Goal: Information Seeking & Learning: Learn about a topic

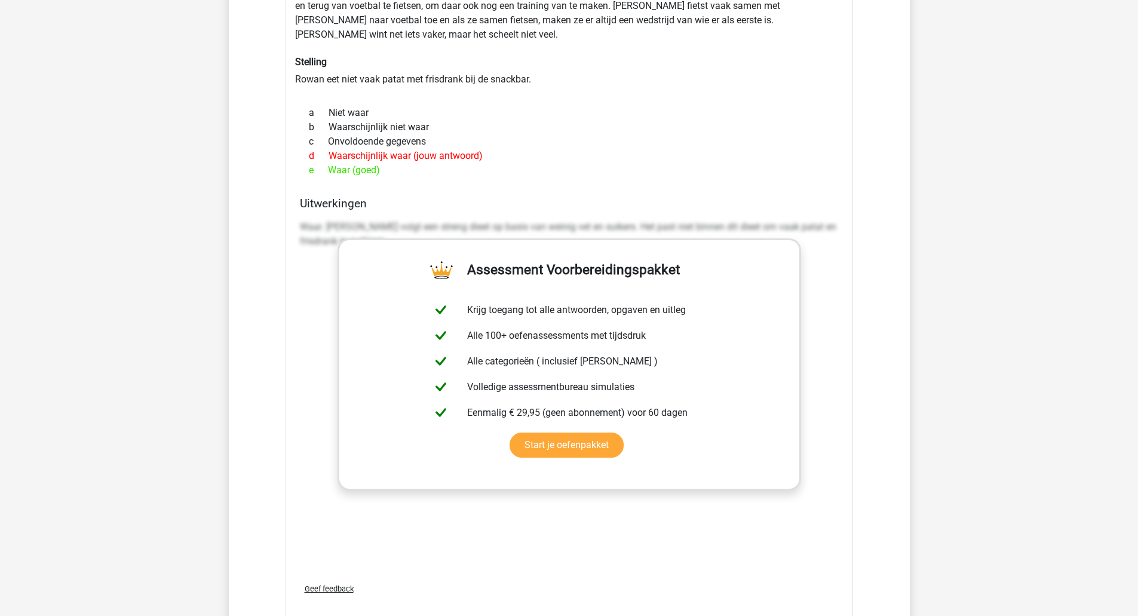
scroll to position [2092, 0]
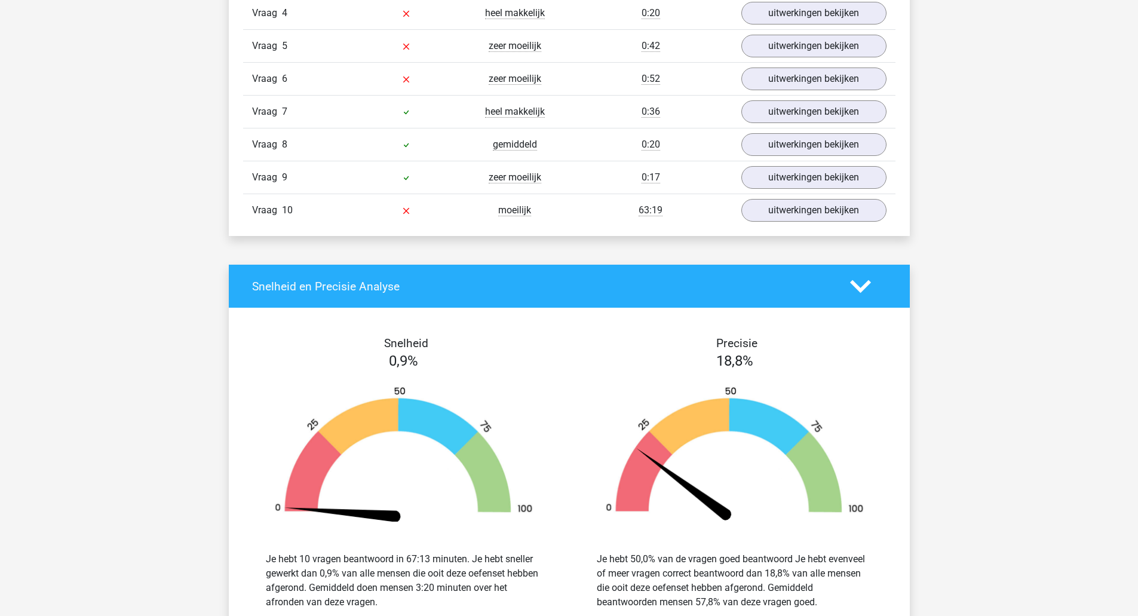
scroll to position [1554, 0]
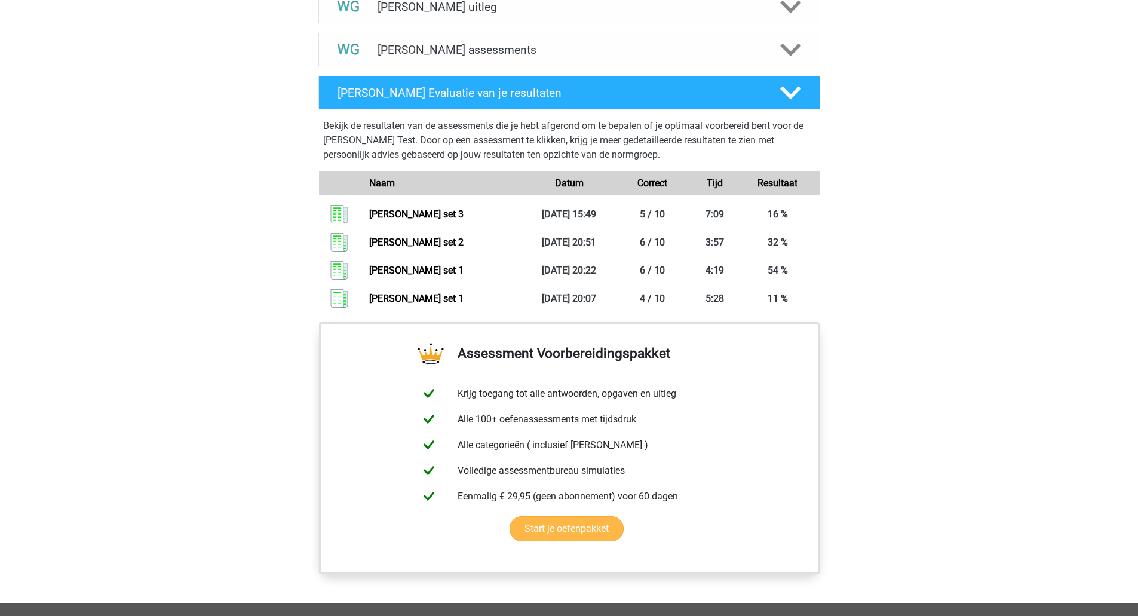
scroll to position [553, 0]
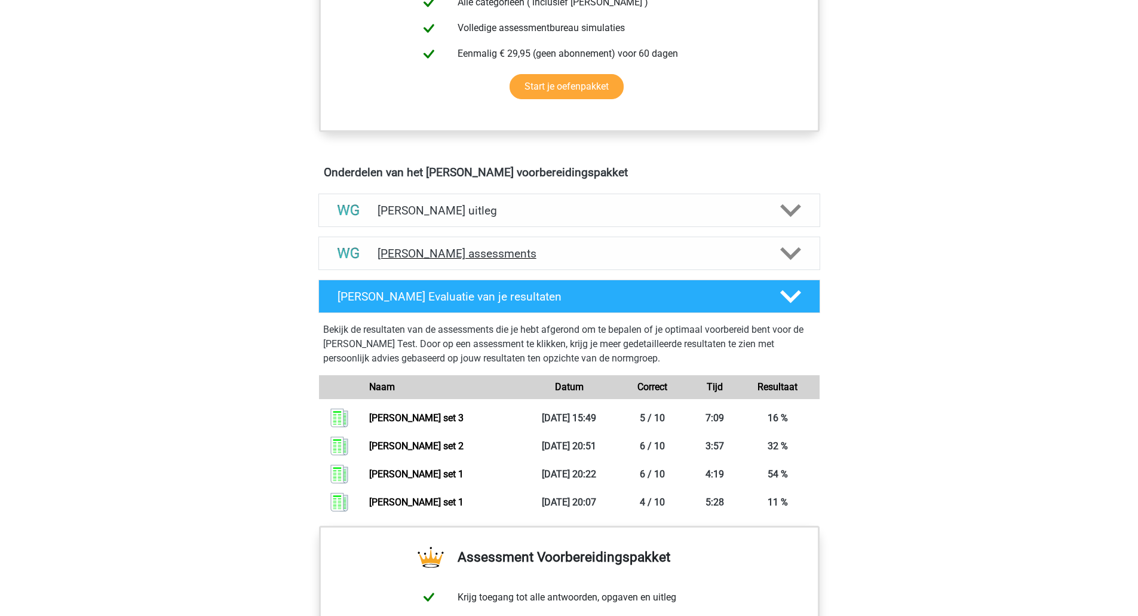
click at [798, 258] on icon at bounding box center [790, 253] width 21 height 21
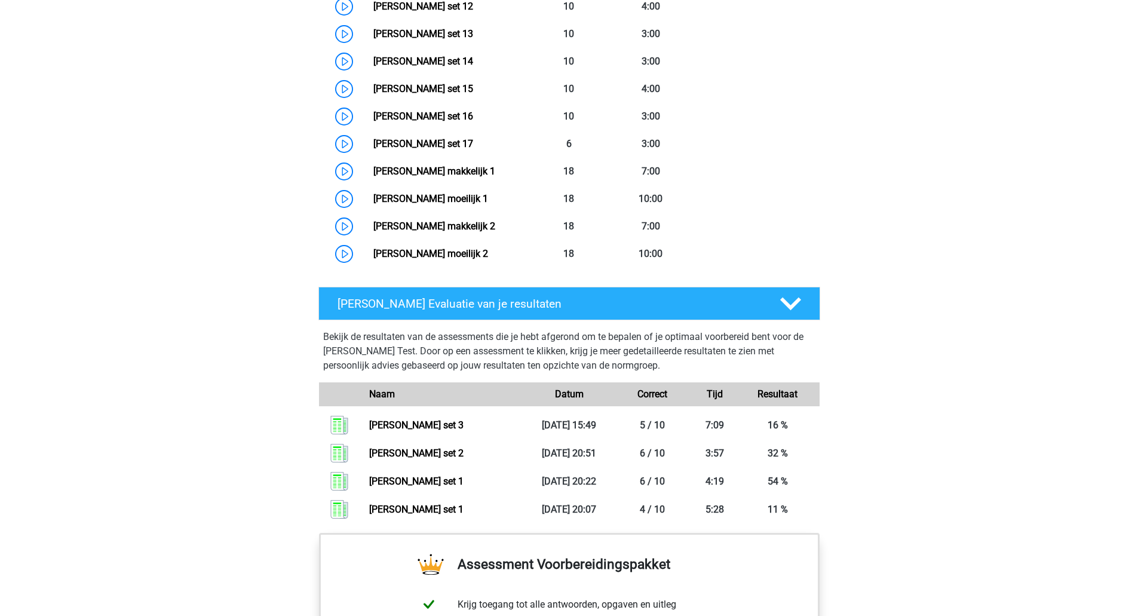
scroll to position [792, 0]
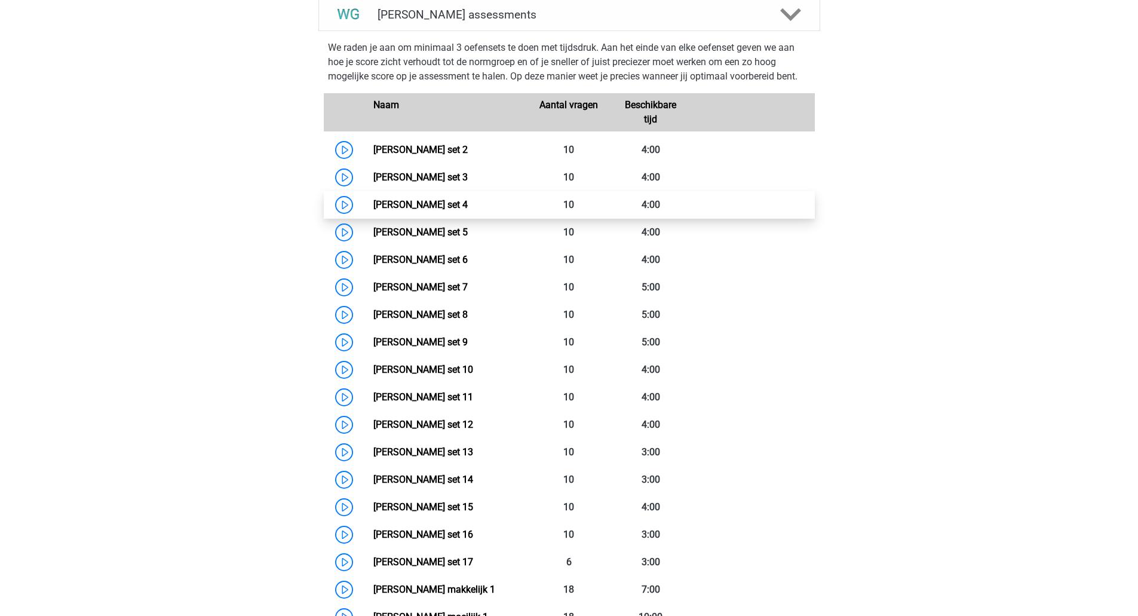
click at [374, 205] on link "Watson Glaser set 4" at bounding box center [421, 204] width 94 height 11
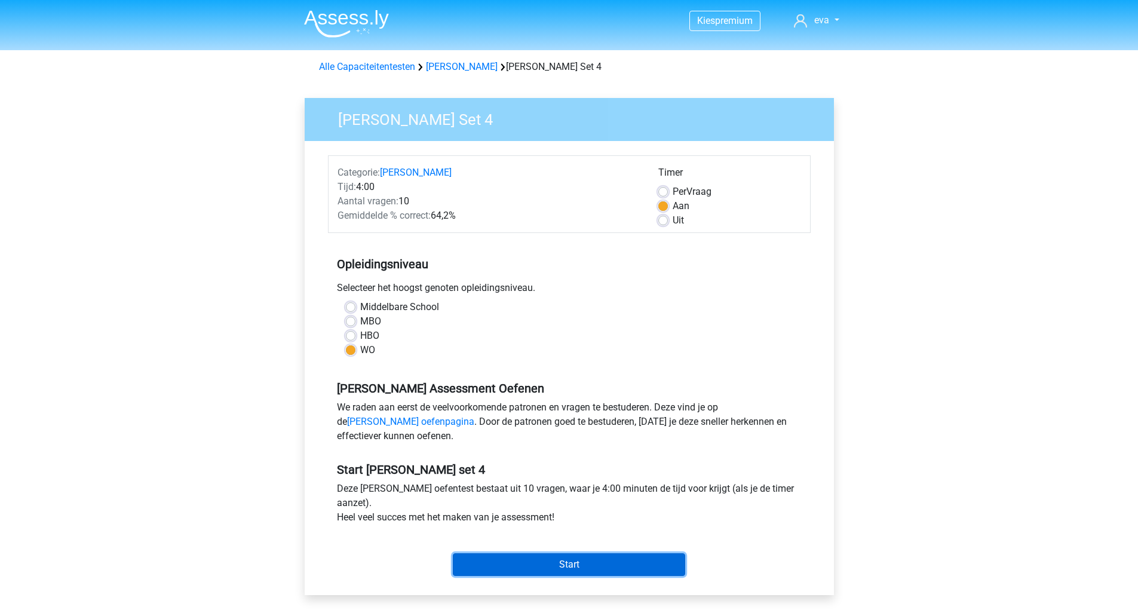
click at [553, 570] on input "Start" at bounding box center [569, 564] width 232 height 23
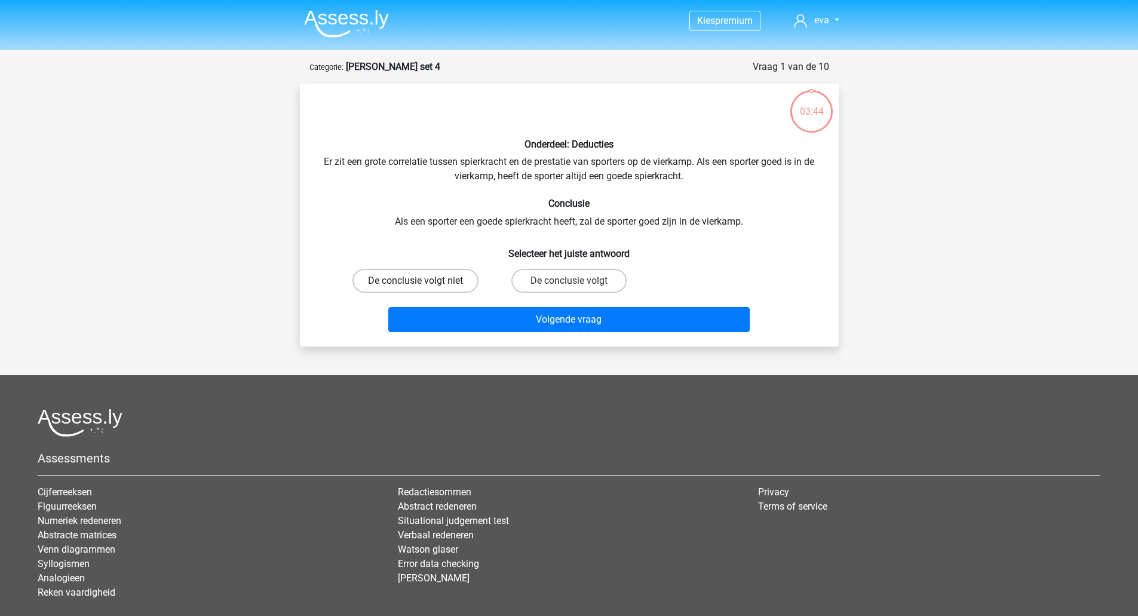
click at [436, 284] on label "De conclusie volgt niet" at bounding box center [416, 281] width 126 height 24
click at [423, 284] on input "De conclusie volgt niet" at bounding box center [419, 285] width 8 height 8
radio input "true"
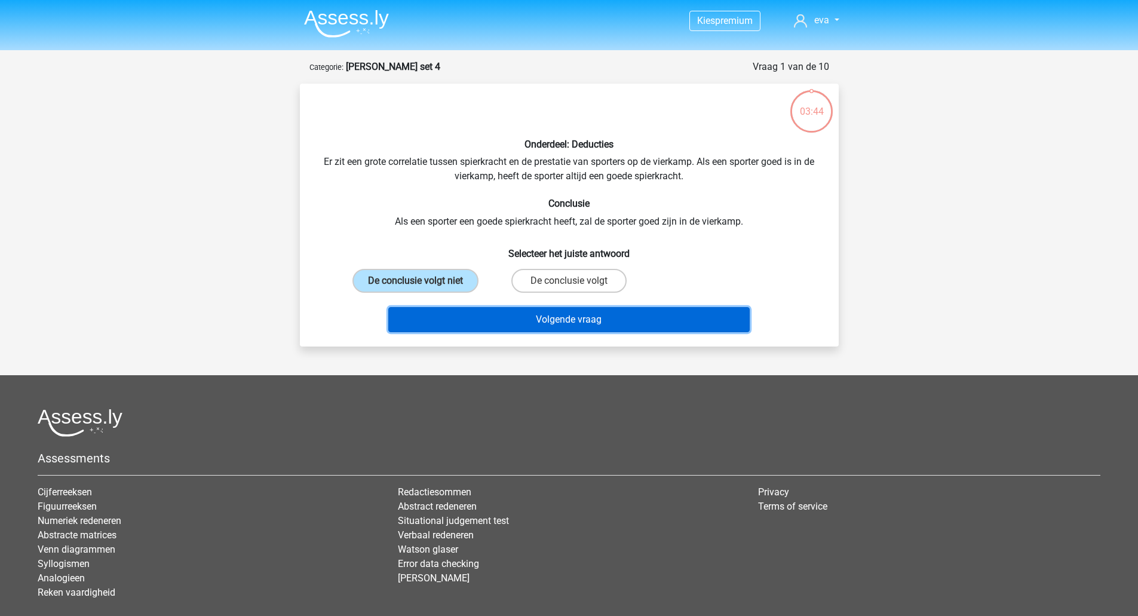
click at [463, 320] on button "Volgende vraag" at bounding box center [569, 319] width 362 height 25
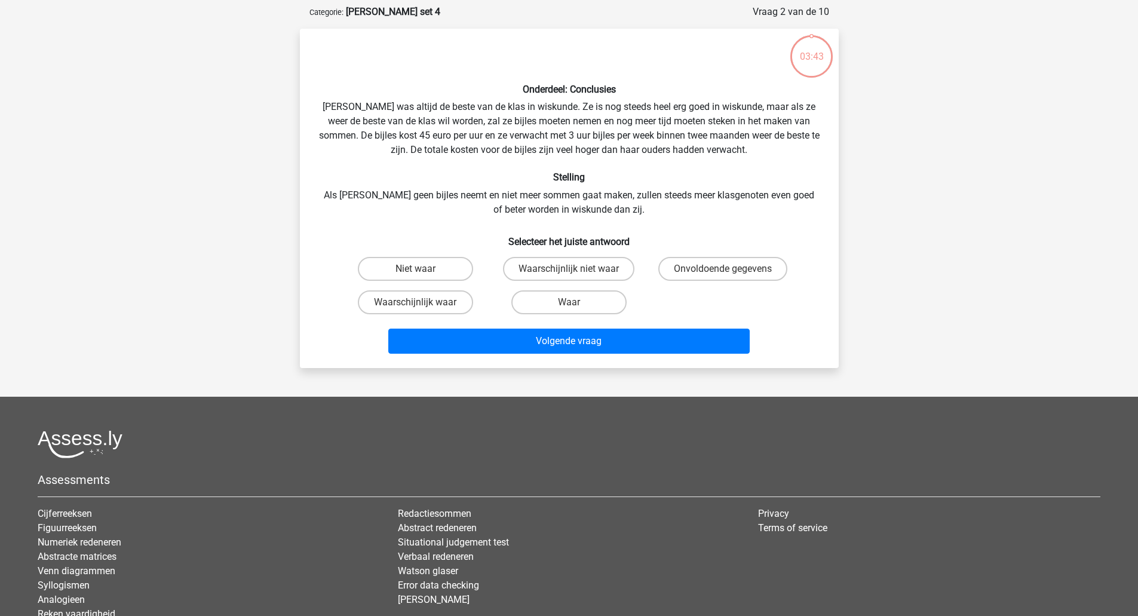
scroll to position [60, 0]
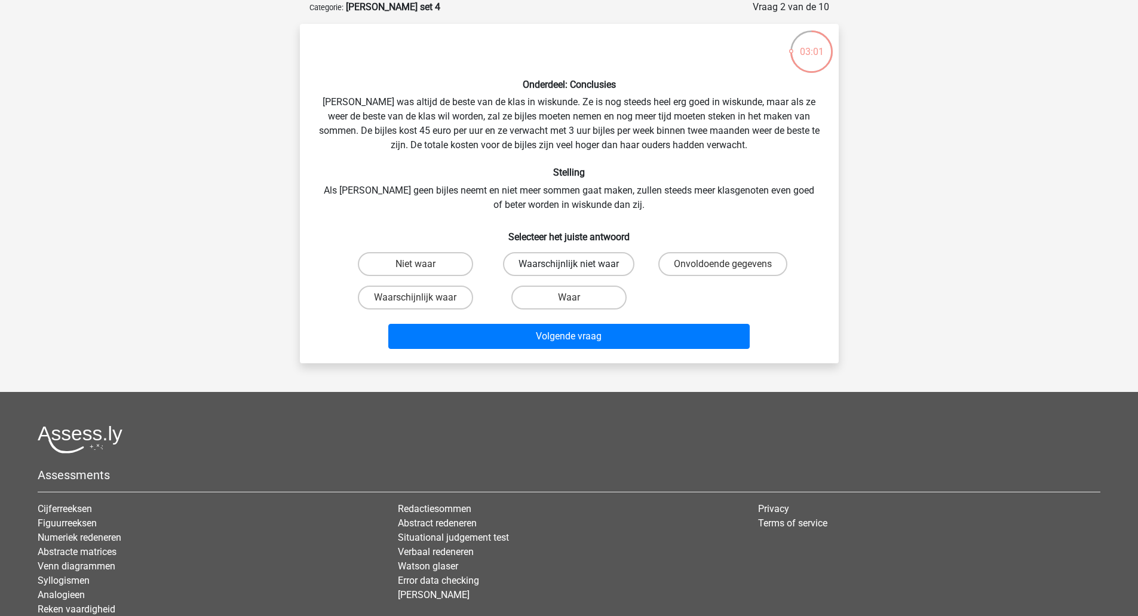
click at [531, 267] on label "Waarschijnlijk niet waar" at bounding box center [568, 264] width 131 height 24
click at [569, 267] on input "Waarschijnlijk niet waar" at bounding box center [573, 268] width 8 height 8
radio input "true"
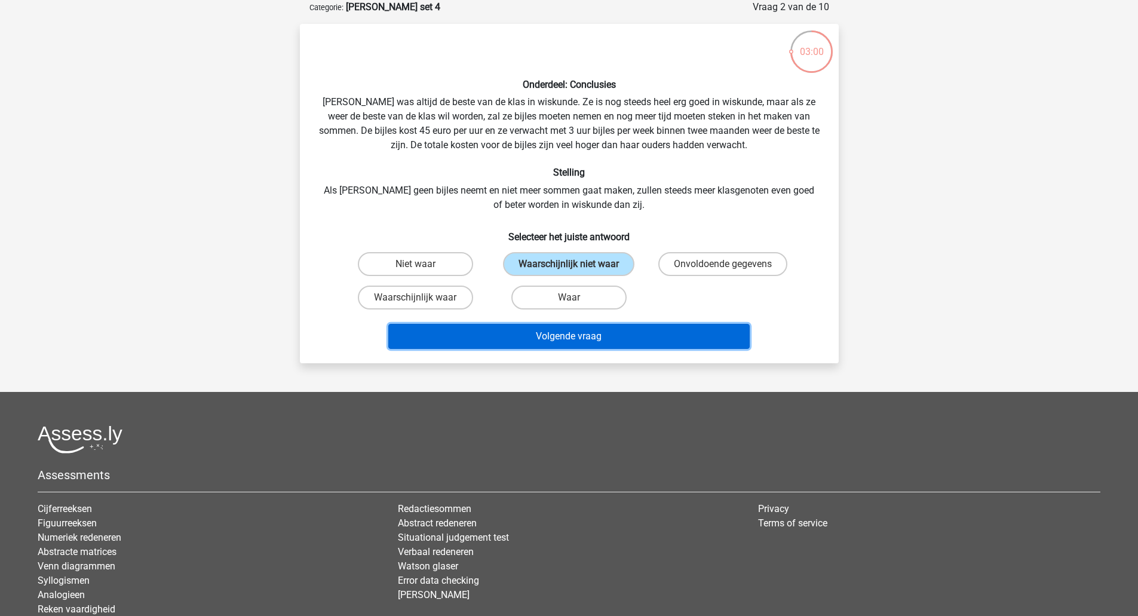
click at [525, 336] on button "Volgende vraag" at bounding box center [569, 336] width 362 height 25
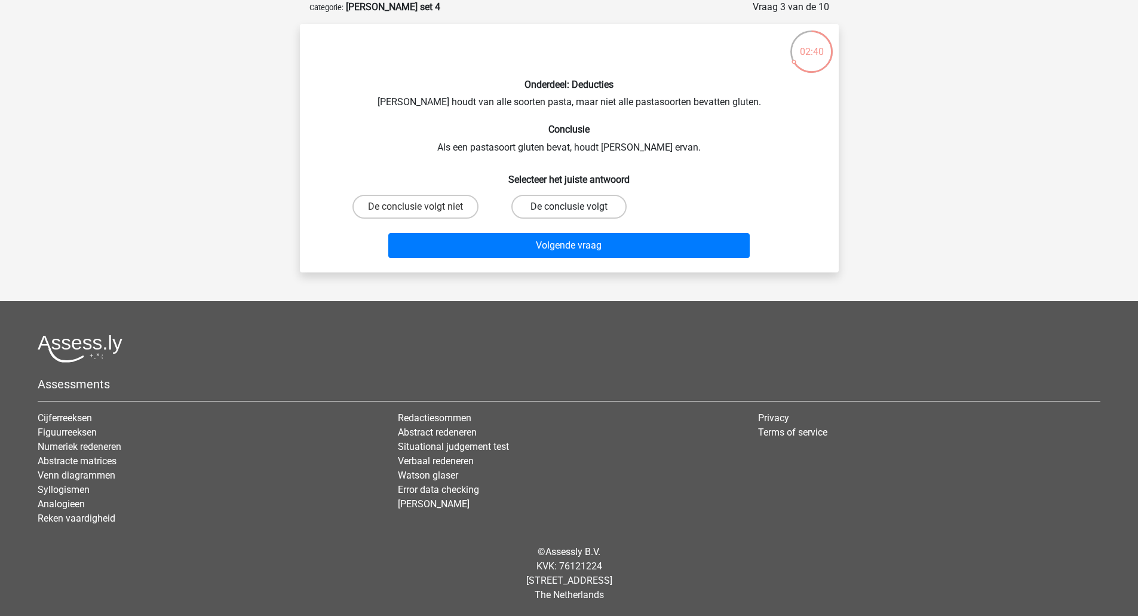
click at [568, 208] on label "De conclusie volgt" at bounding box center [569, 207] width 115 height 24
click at [569, 208] on input "De conclusie volgt" at bounding box center [573, 211] width 8 height 8
radio input "true"
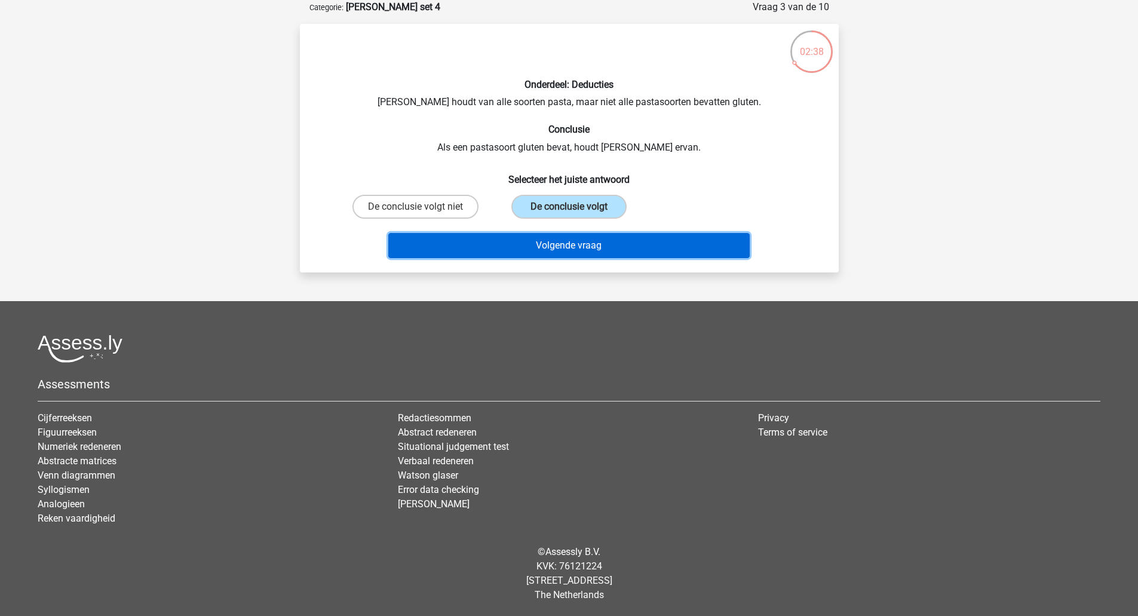
click at [558, 242] on button "Volgende vraag" at bounding box center [569, 245] width 362 height 25
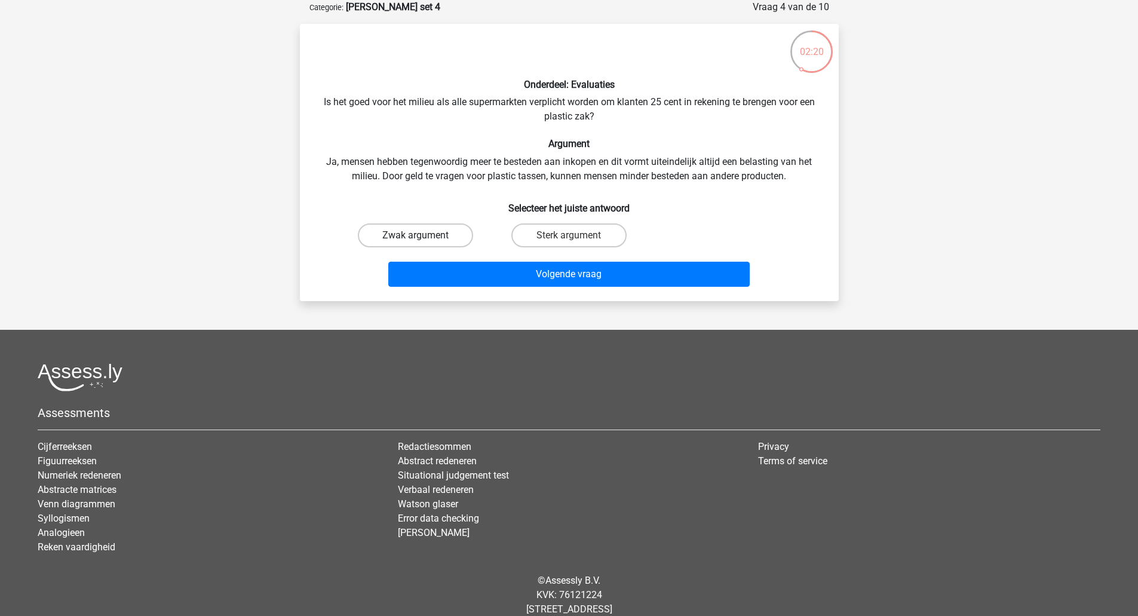
click at [454, 232] on label "Zwak argument" at bounding box center [415, 236] width 115 height 24
click at [423, 235] on input "Zwak argument" at bounding box center [419, 239] width 8 height 8
radio input "true"
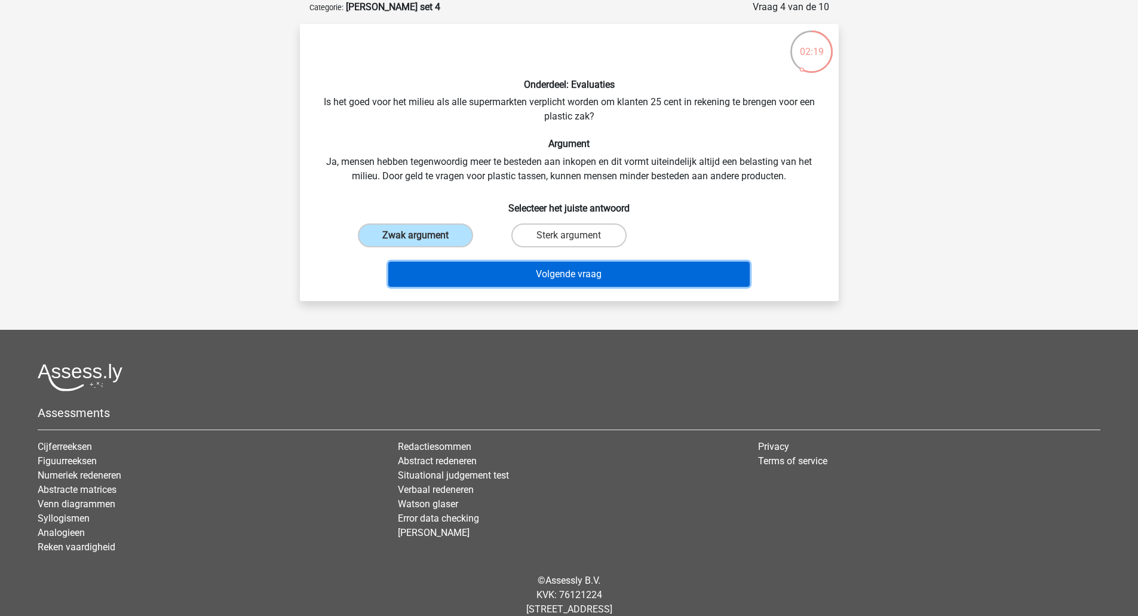
click at [461, 263] on button "Volgende vraag" at bounding box center [569, 274] width 362 height 25
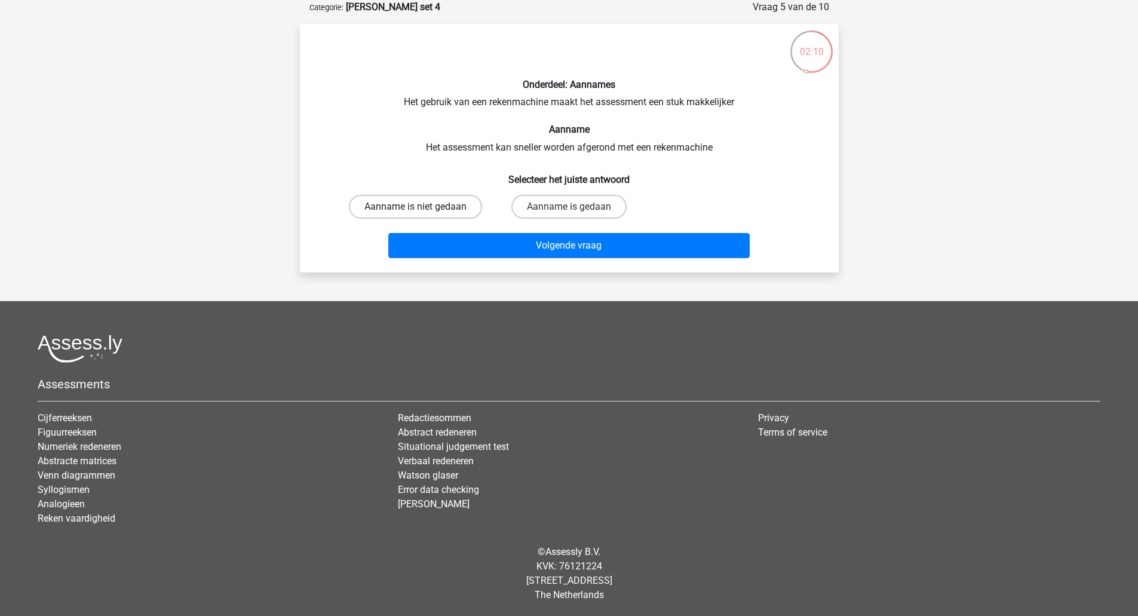
click at [448, 207] on label "Aanname is niet gedaan" at bounding box center [415, 207] width 133 height 24
click at [423, 207] on input "Aanname is niet gedaan" at bounding box center [419, 211] width 8 height 8
radio input "true"
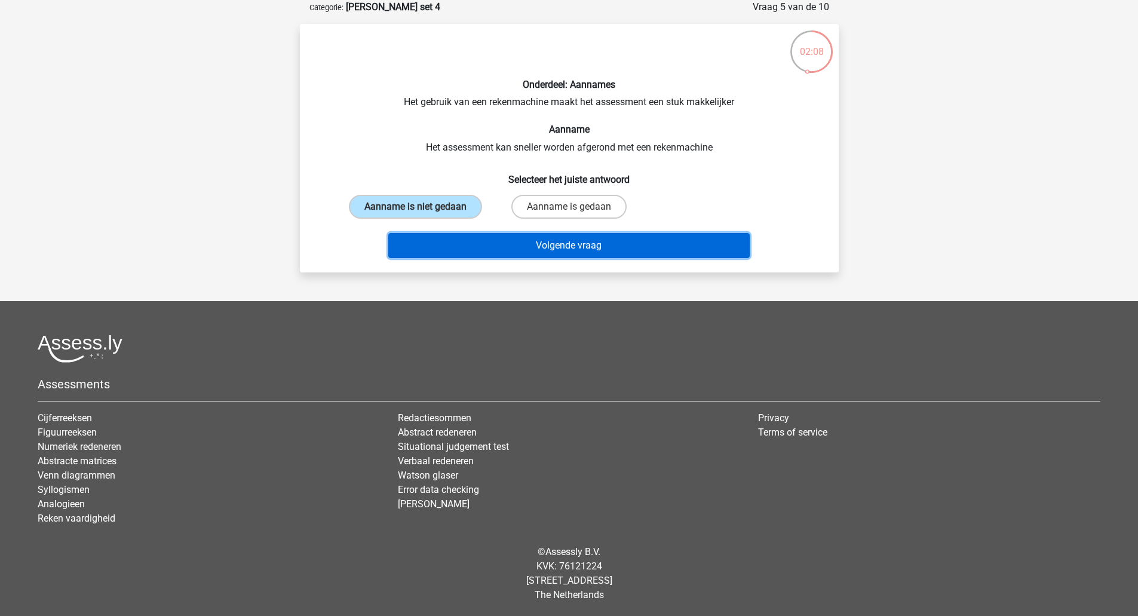
click at [470, 242] on button "Volgende vraag" at bounding box center [569, 245] width 362 height 25
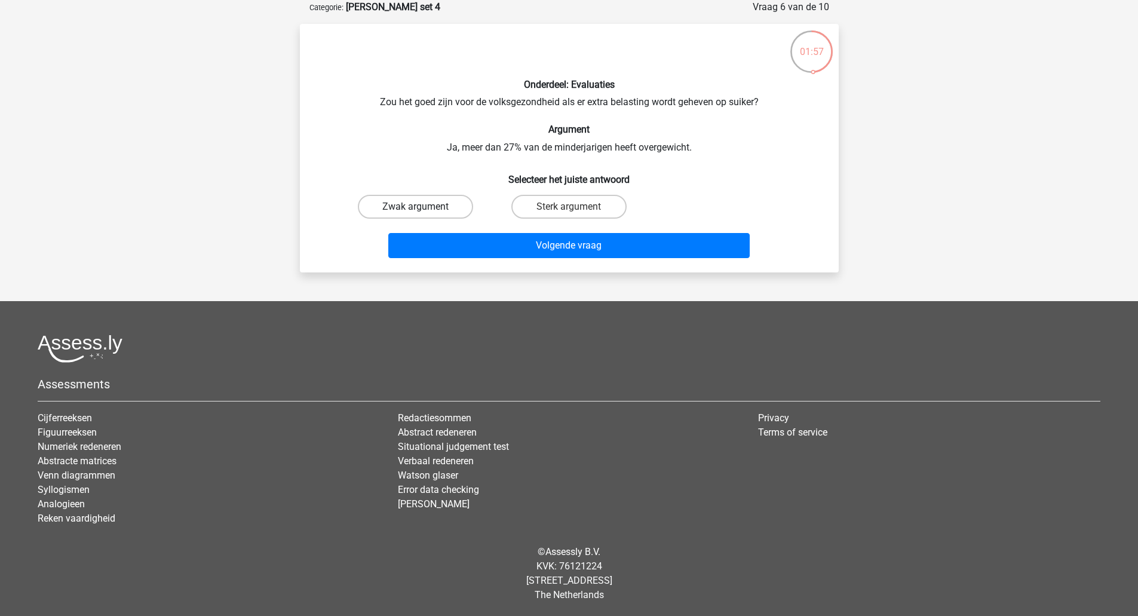
click at [443, 208] on label "Zwak argument" at bounding box center [415, 207] width 115 height 24
click at [423, 208] on input "Zwak argument" at bounding box center [419, 211] width 8 height 8
radio input "true"
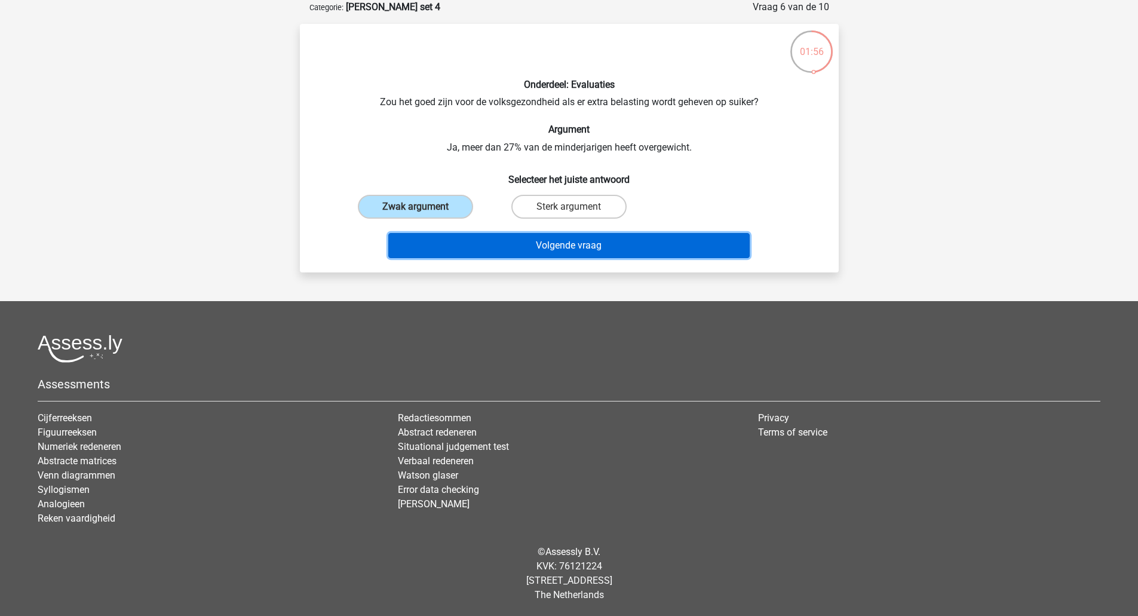
click at [461, 241] on button "Volgende vraag" at bounding box center [569, 245] width 362 height 25
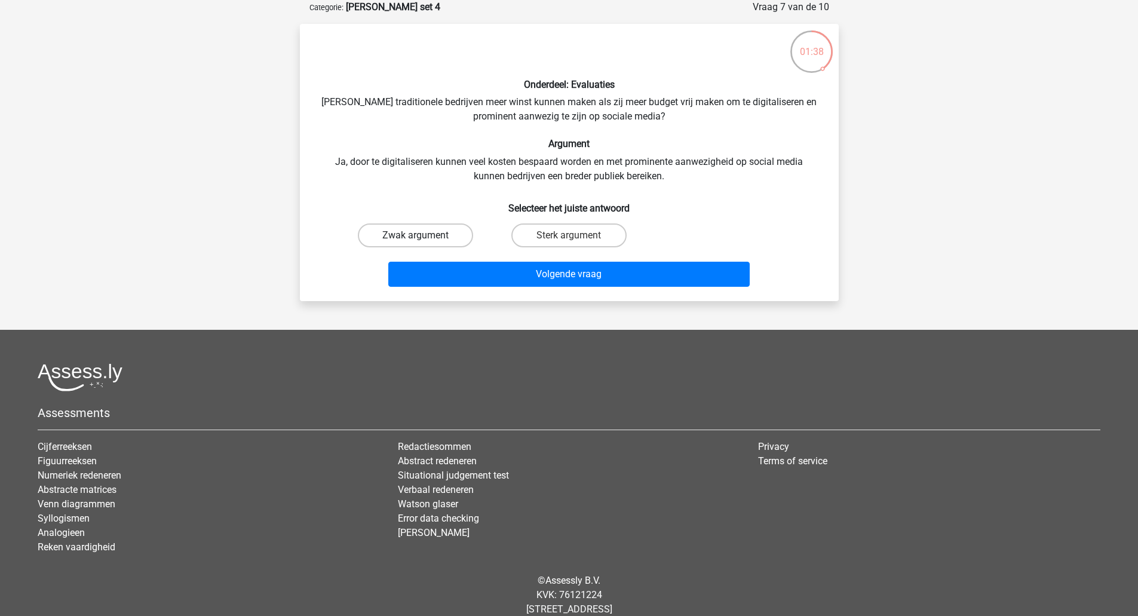
click at [437, 237] on label "Zwak argument" at bounding box center [415, 236] width 115 height 24
click at [423, 237] on input "Zwak argument" at bounding box center [419, 239] width 8 height 8
radio input "true"
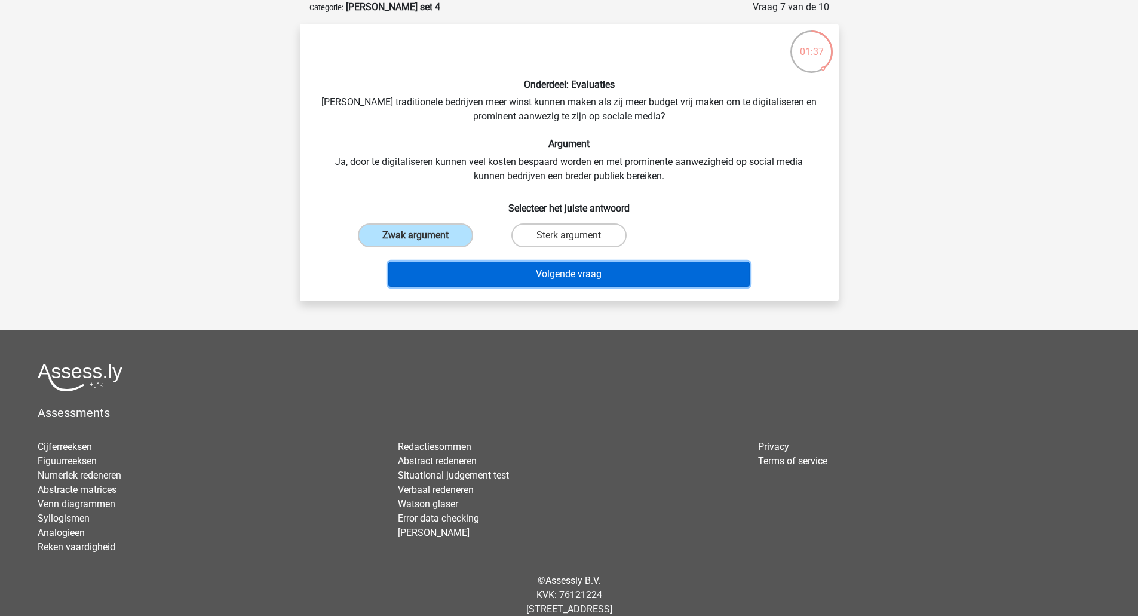
click at [465, 273] on button "Volgende vraag" at bounding box center [569, 274] width 362 height 25
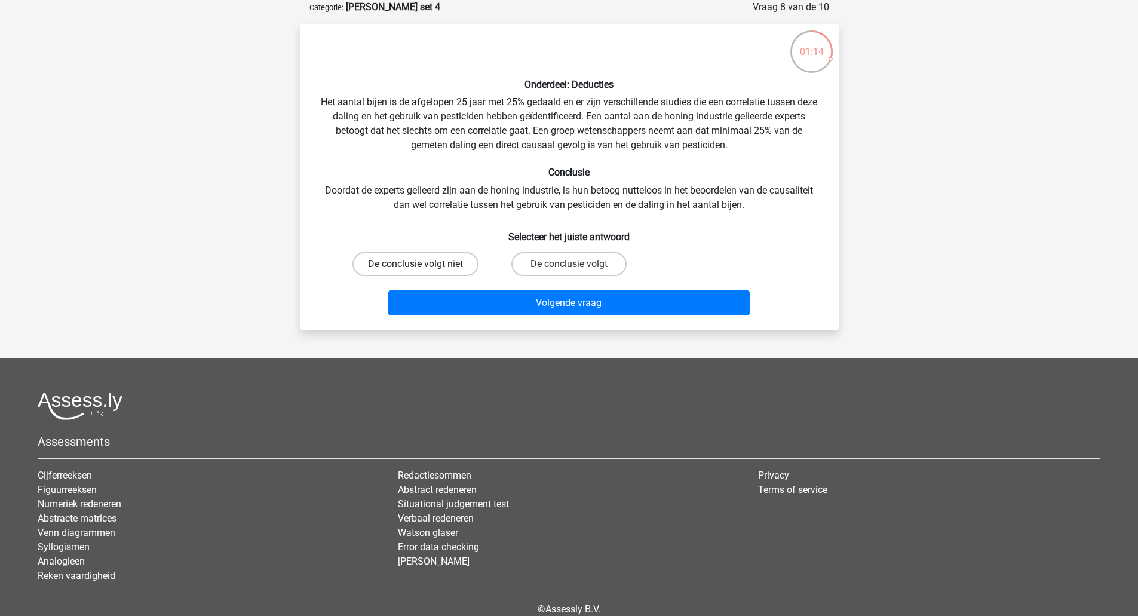
click at [430, 265] on label "De conclusie volgt niet" at bounding box center [416, 264] width 126 height 24
click at [423, 265] on input "De conclusie volgt niet" at bounding box center [419, 268] width 8 height 8
radio input "true"
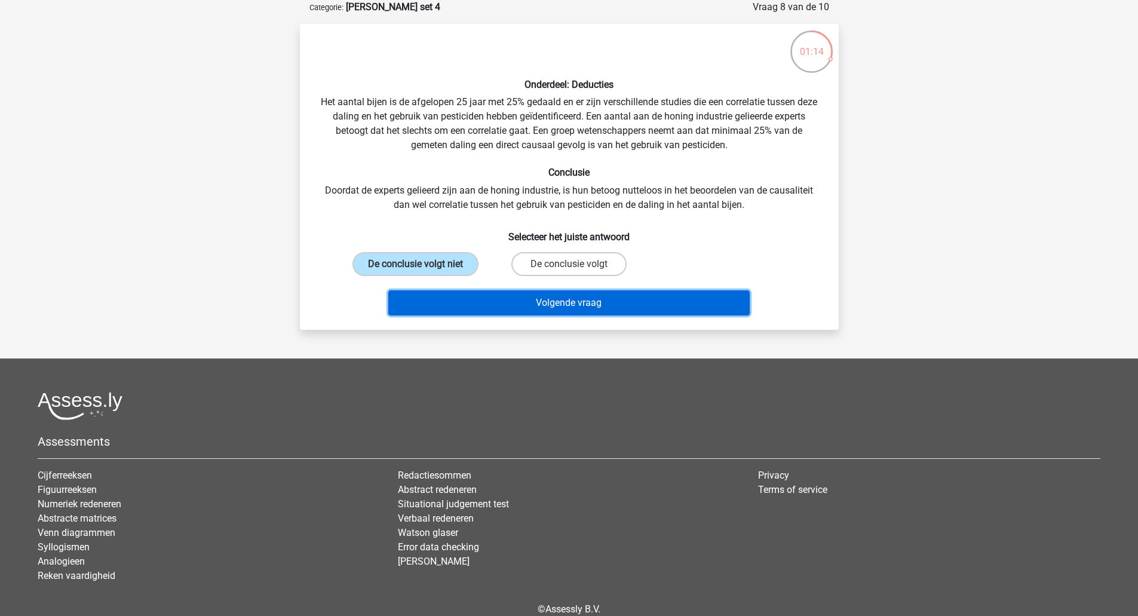
click at [457, 302] on button "Volgende vraag" at bounding box center [569, 302] width 362 height 25
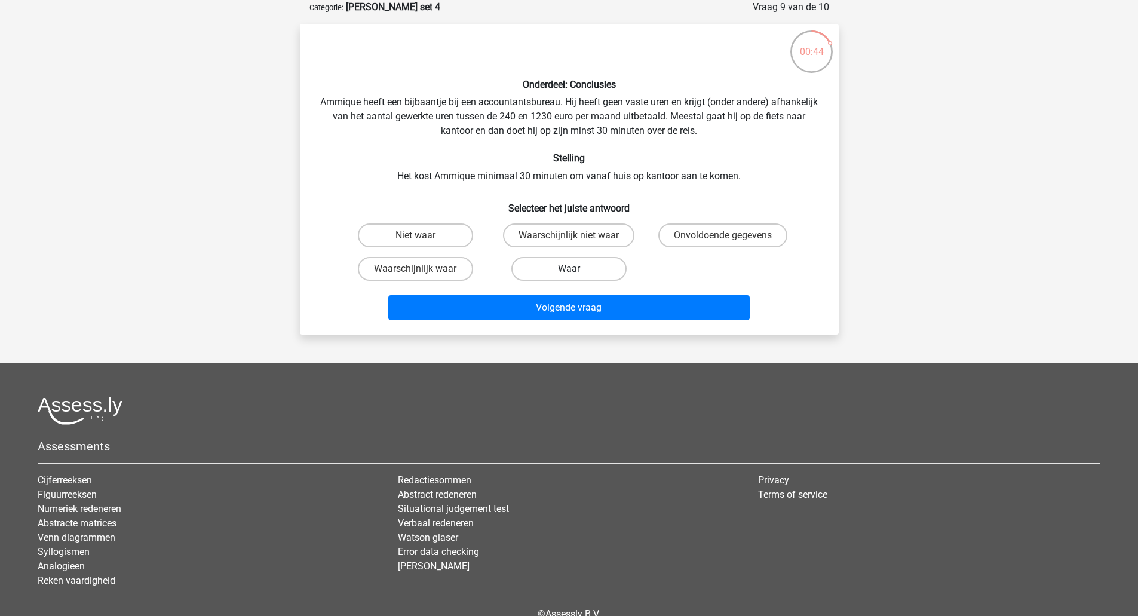
click at [545, 271] on label "Waar" at bounding box center [569, 269] width 115 height 24
click at [569, 271] on input "Waar" at bounding box center [573, 273] width 8 height 8
radio input "true"
click at [686, 231] on label "Onvoldoende gegevens" at bounding box center [723, 236] width 129 height 24
click at [723, 235] on input "Onvoldoende gegevens" at bounding box center [727, 239] width 8 height 8
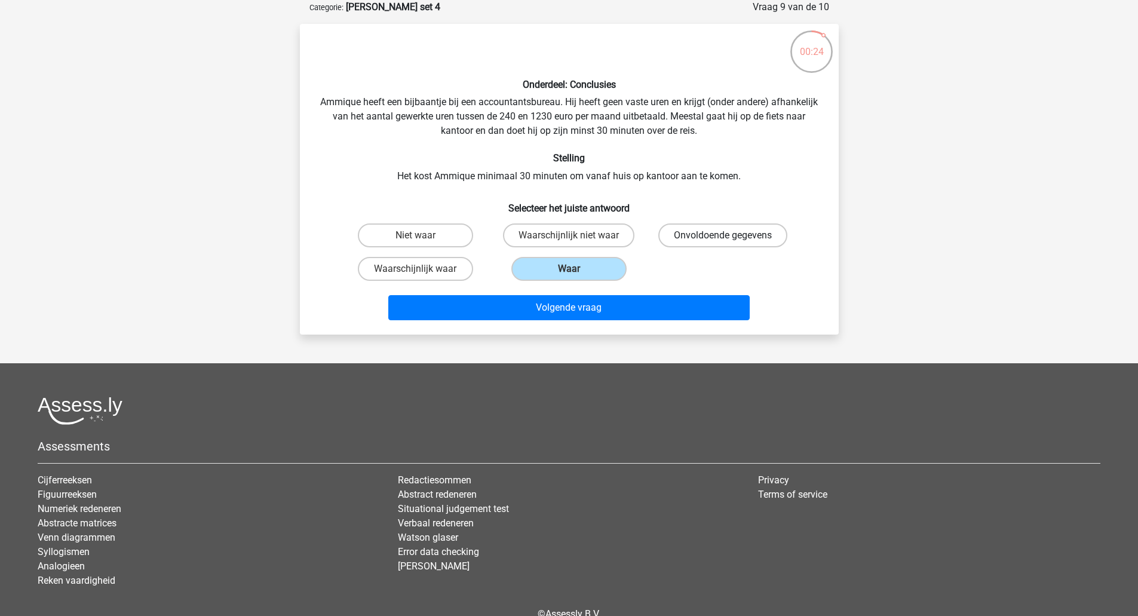
radio input "true"
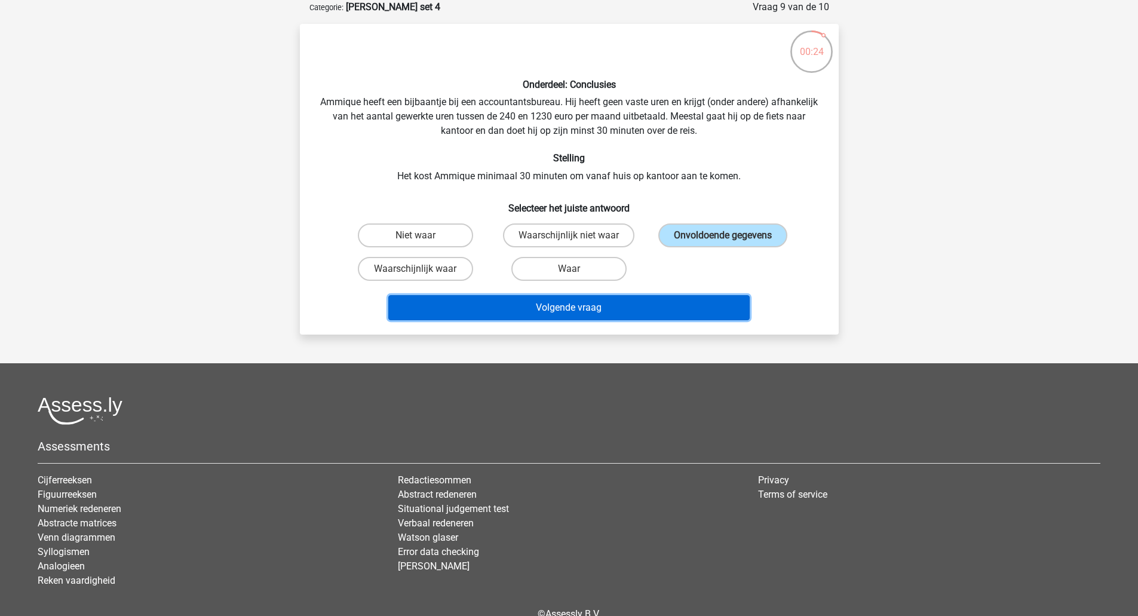
click at [629, 302] on button "Volgende vraag" at bounding box center [569, 307] width 362 height 25
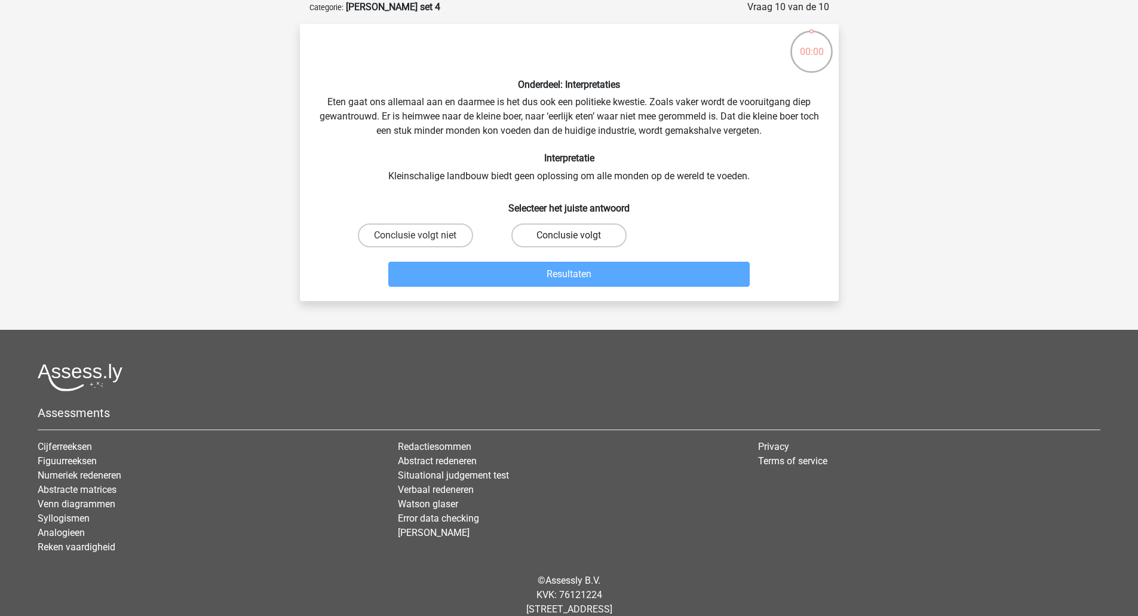
click at [535, 240] on label "Conclusie volgt" at bounding box center [569, 236] width 115 height 24
click at [569, 240] on input "Conclusie volgt" at bounding box center [573, 239] width 8 height 8
radio input "true"
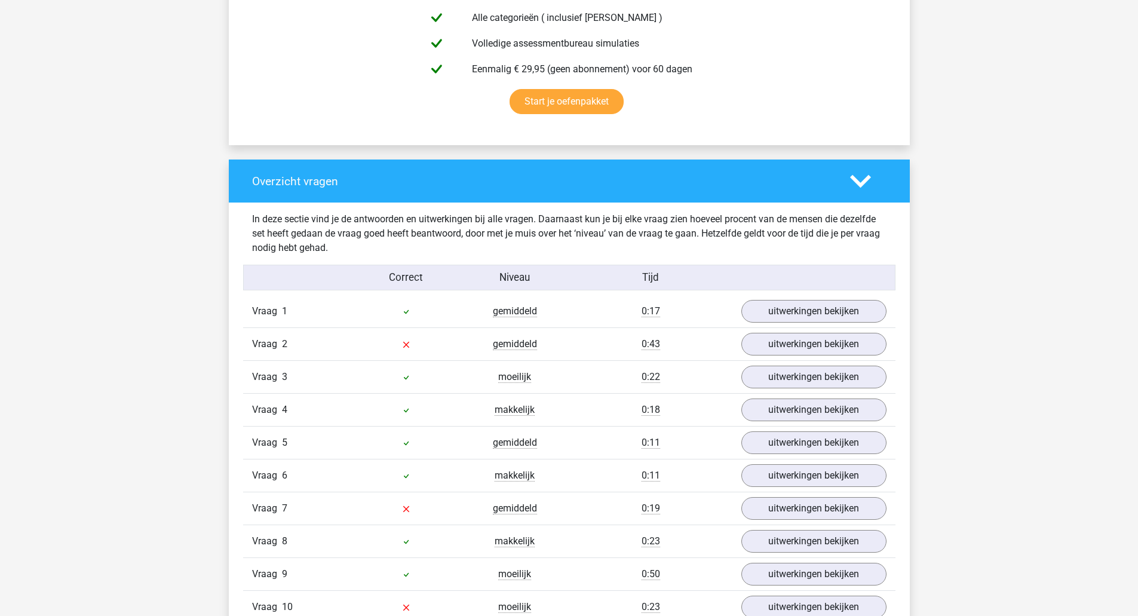
scroll to position [837, 0]
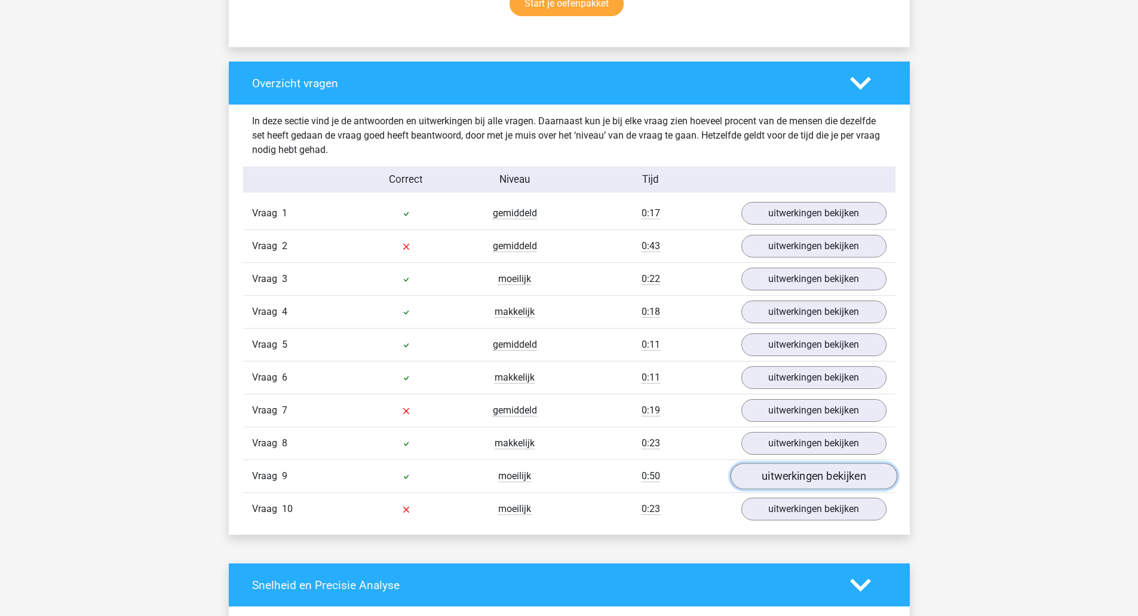
click at [762, 477] on link "uitwerkingen bekijken" at bounding box center [813, 477] width 167 height 26
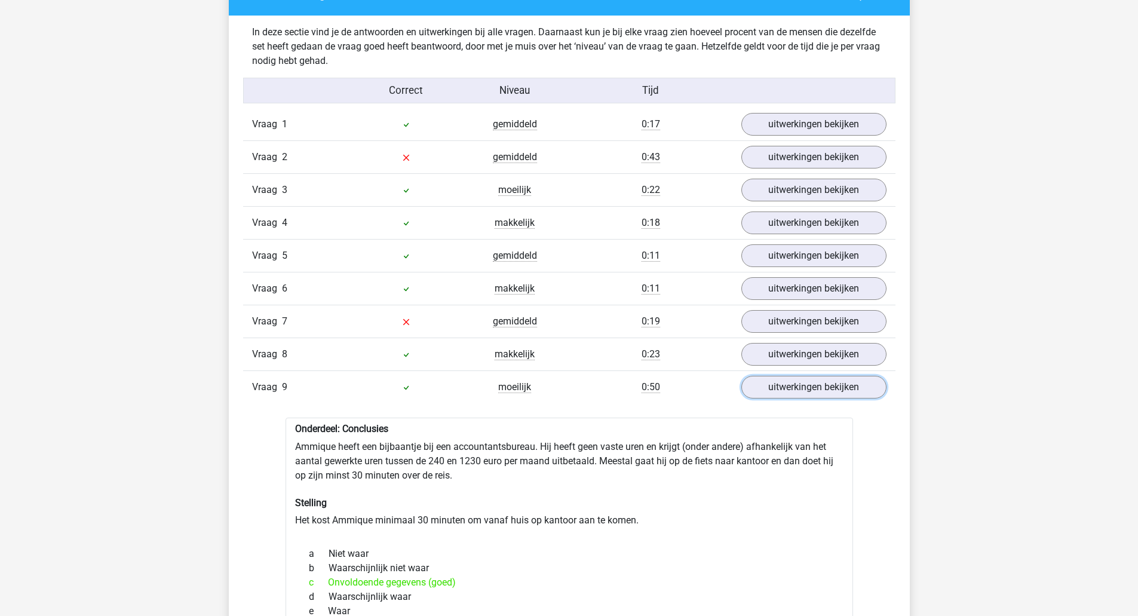
scroll to position [777, 0]
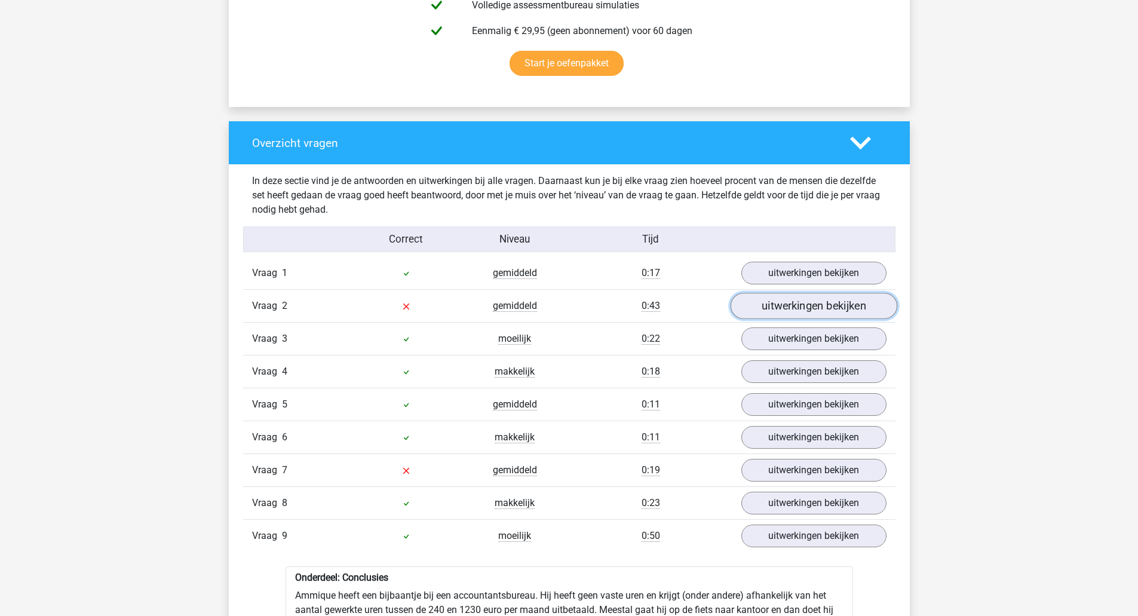
click at [760, 302] on link "uitwerkingen bekijken" at bounding box center [813, 306] width 167 height 26
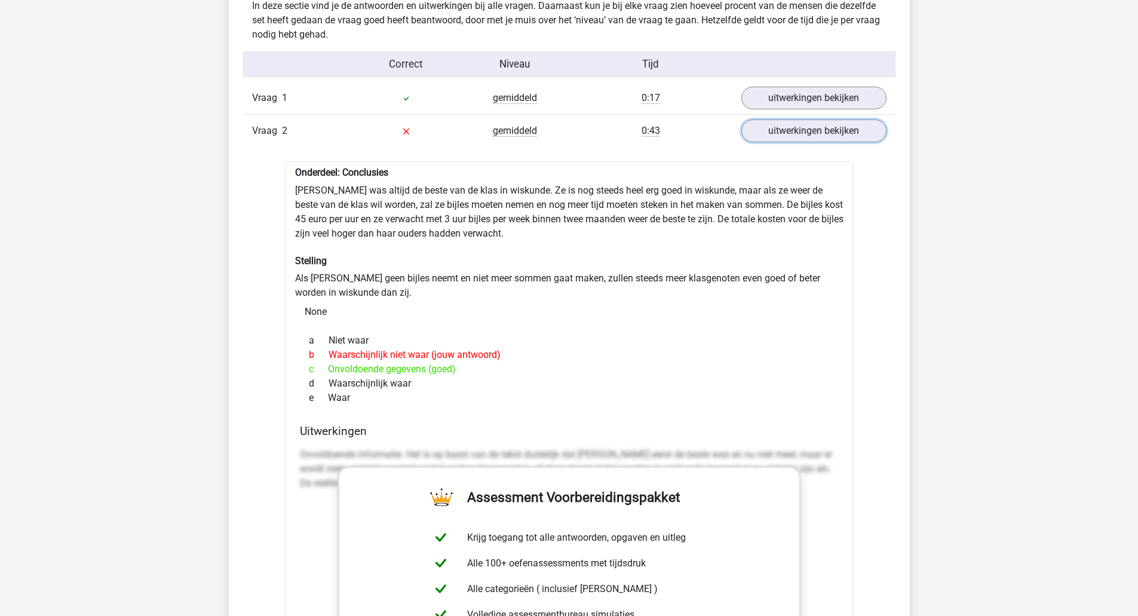
scroll to position [956, 0]
